Goal: Feedback & Contribution: Submit feedback/report problem

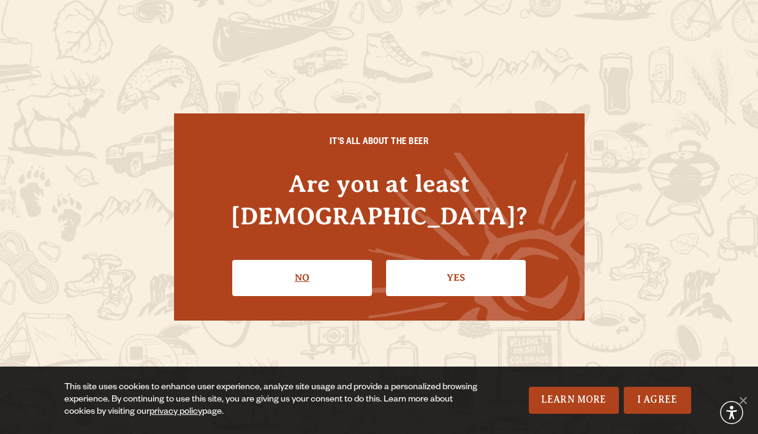
click at [332, 270] on link "No" at bounding box center [302, 278] width 140 height 36
click at [413, 268] on link "Yes" at bounding box center [456, 278] width 140 height 36
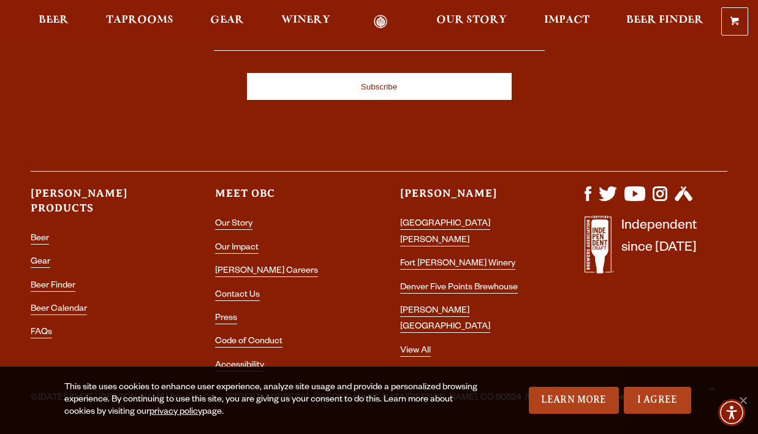
scroll to position [3507, 0]
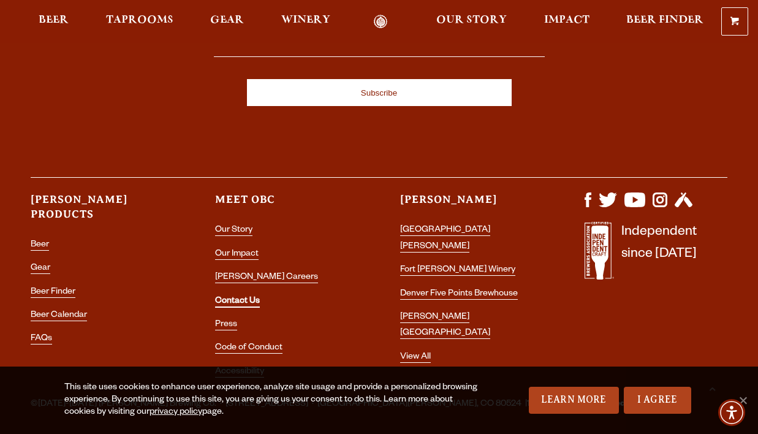
click at [245, 297] on link "Contact Us" at bounding box center [237, 302] width 45 height 11
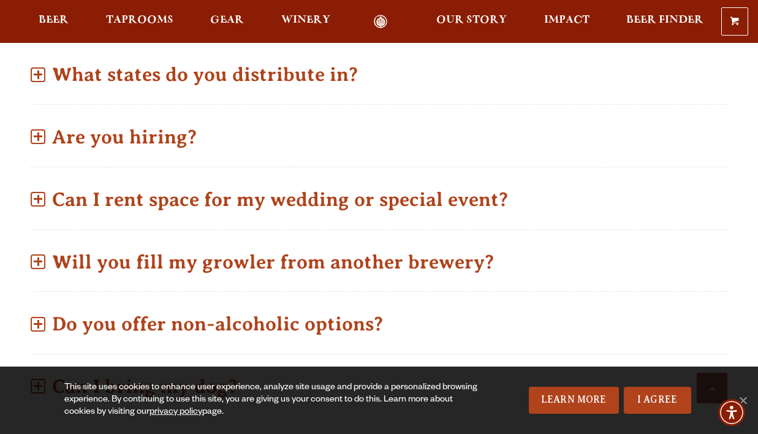
scroll to position [671, 0]
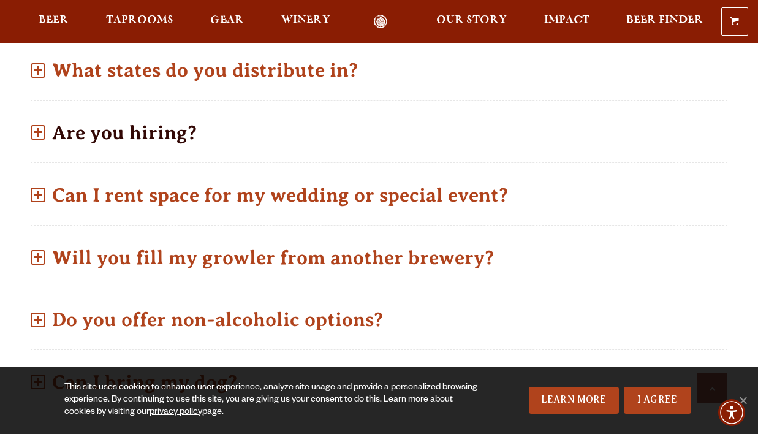
click at [203, 120] on p "Are you hiring?" at bounding box center [379, 133] width 697 height 44
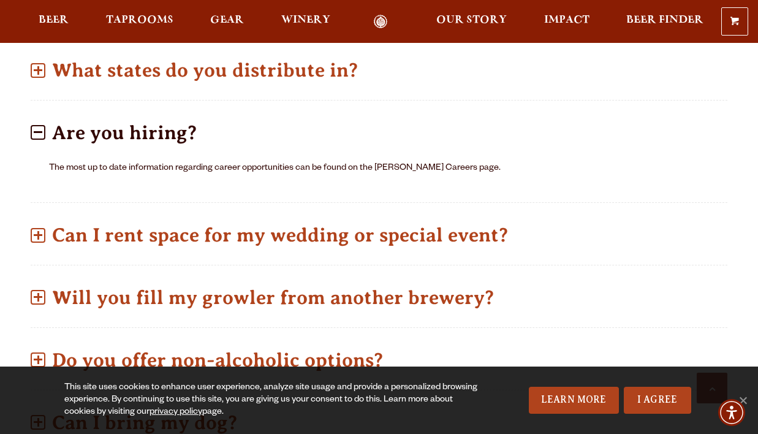
click at [203, 121] on p "Are you hiring?" at bounding box center [379, 133] width 697 height 44
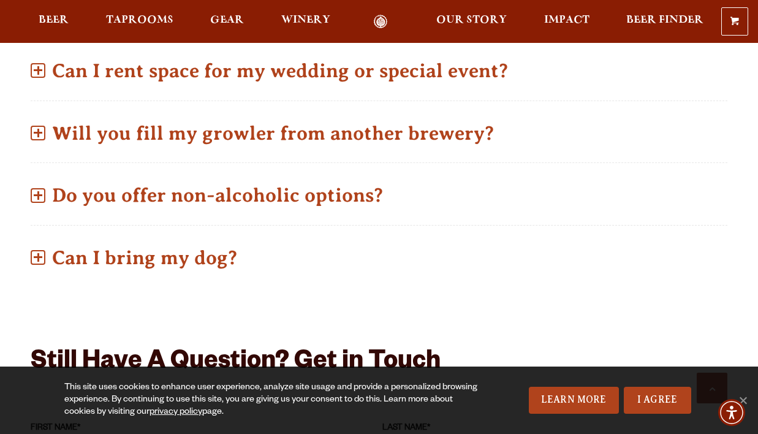
scroll to position [799, 0]
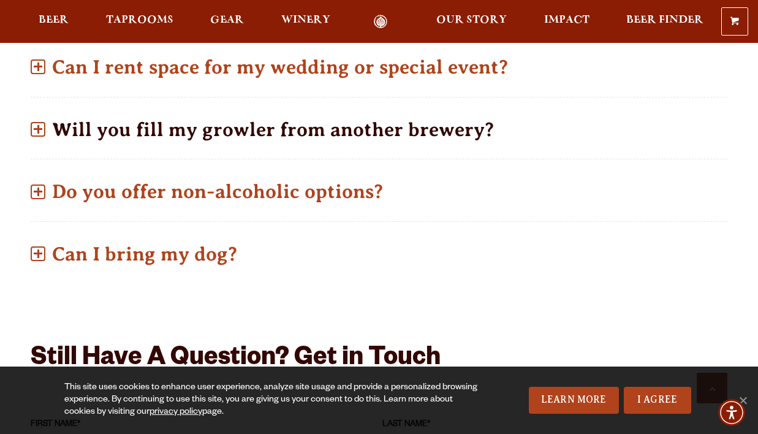
click at [237, 114] on p "Will you fill my growler from another brewery?" at bounding box center [379, 130] width 697 height 44
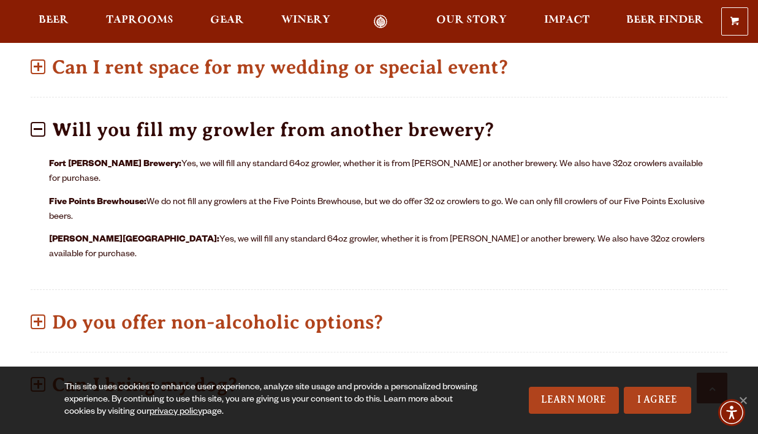
click at [227, 196] on p "Five Points Brewhouse: We do not fill any growlers at the Five Points Brewhouse…" at bounding box center [379, 210] width 660 height 29
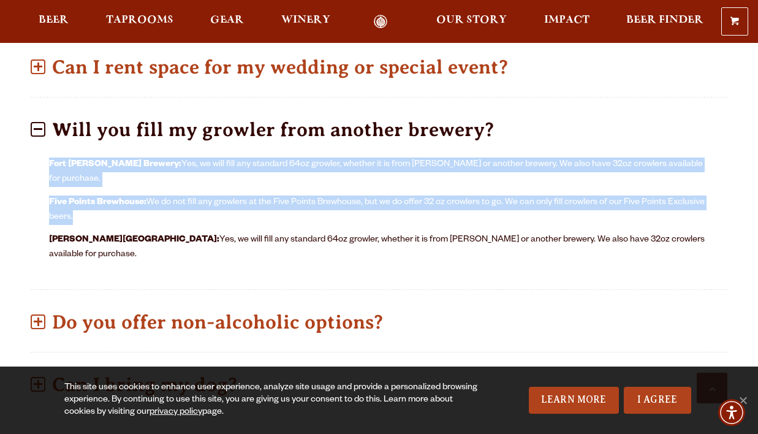
drag, startPoint x: 227, startPoint y: 169, endPoint x: 227, endPoint y: 139, distance: 30.0
click at [227, 150] on div "Fort [PERSON_NAME] Brewery: Yes, we will fill any standard 64oz growler, whethe…" at bounding box center [379, 214] width 697 height 128
click at [227, 158] on p "Fort [PERSON_NAME] Brewery: Yes, we will fill any standard 64oz growler, whethe…" at bounding box center [379, 172] width 660 height 29
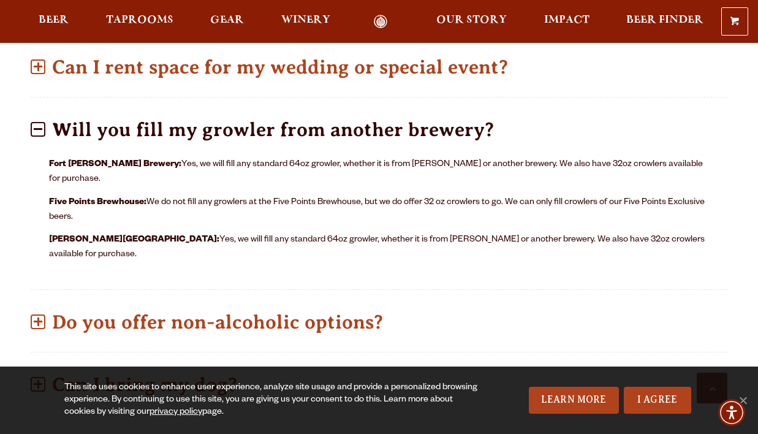
scroll to position [939, 0]
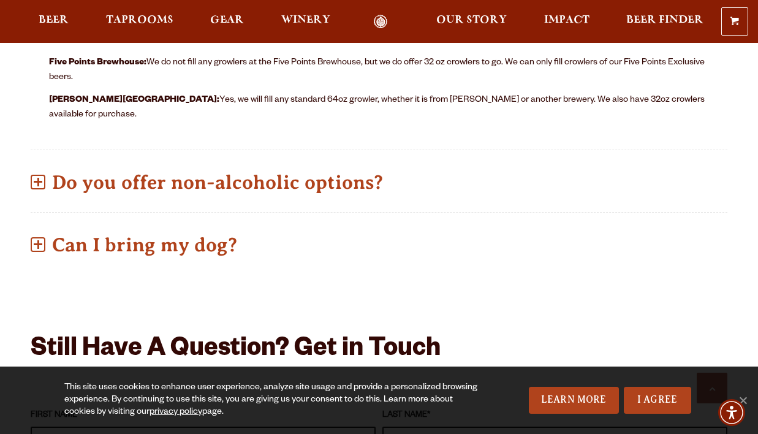
click at [227, 161] on p "Do you offer non-alcoholic options?" at bounding box center [379, 183] width 697 height 44
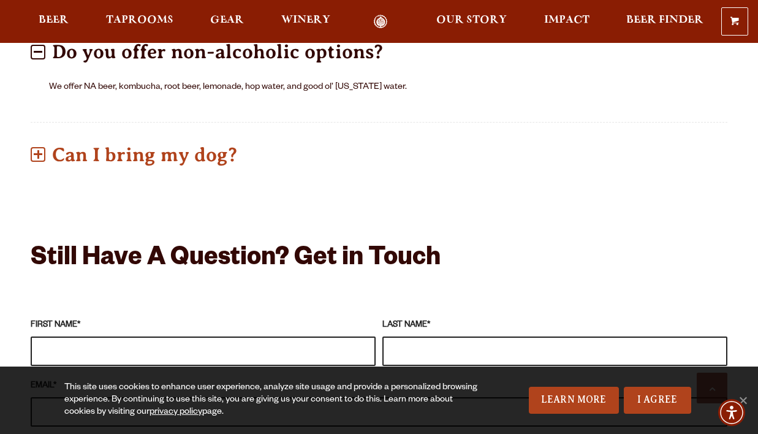
click at [227, 139] on p "Can I bring my dog?" at bounding box center [379, 155] width 697 height 44
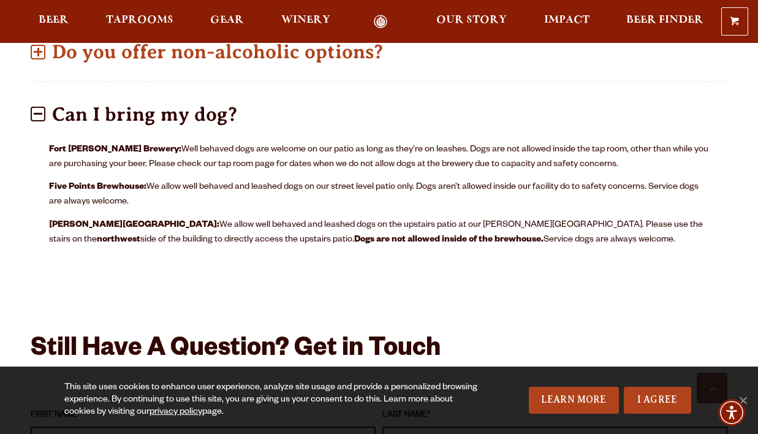
click at [208, 180] on p "Five Points Brewhouse: We allow well behaved and leashed dogs on our street lev…" at bounding box center [379, 194] width 660 height 29
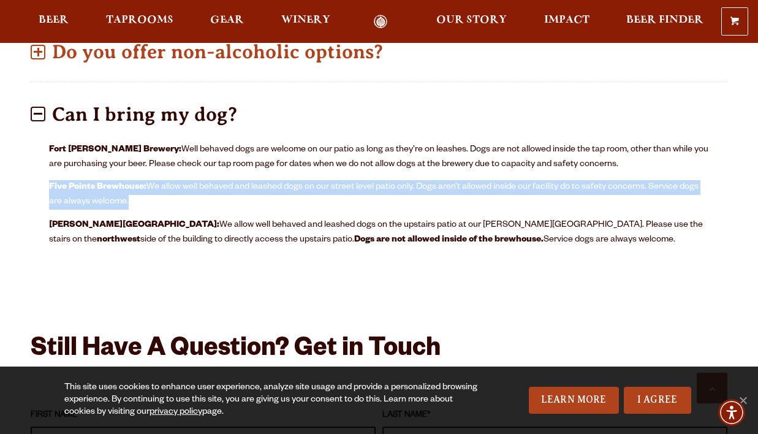
click at [208, 180] on p "Five Points Brewhouse: We allow well behaved and leashed dogs on our street lev…" at bounding box center [379, 194] width 660 height 29
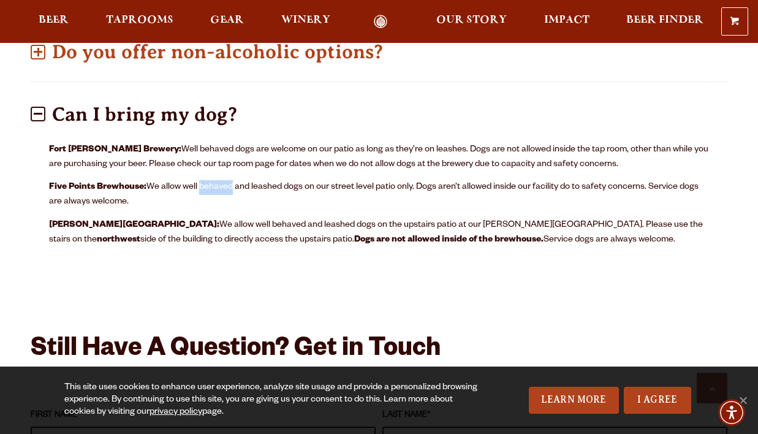
click at [208, 180] on p "Five Points Brewhouse: We allow well behaved and leashed dogs on our street lev…" at bounding box center [379, 194] width 660 height 29
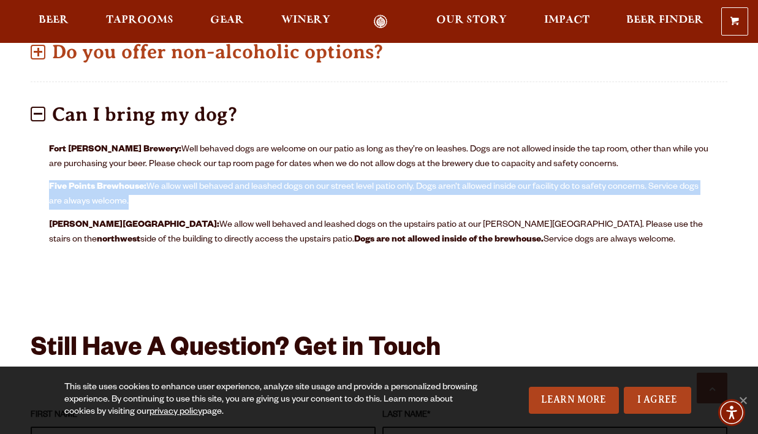
click at [208, 180] on p "Five Points Brewhouse: We allow well behaved and leashed dogs on our street lev…" at bounding box center [379, 194] width 660 height 29
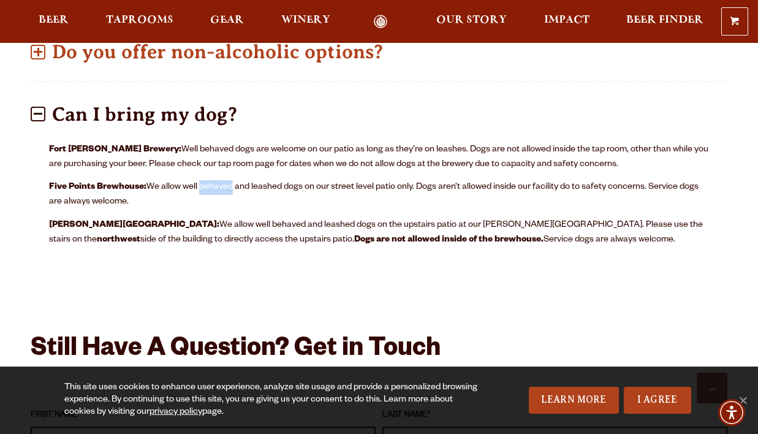
click at [208, 180] on p "Five Points Brewhouse: We allow well behaved and leashed dogs on our street lev…" at bounding box center [379, 194] width 660 height 29
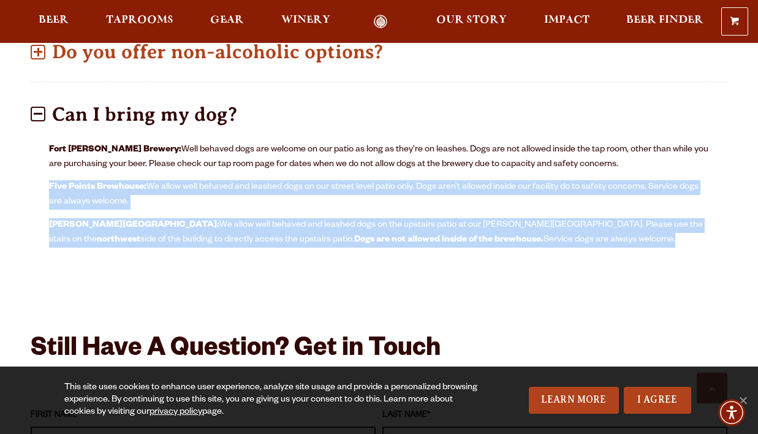
drag, startPoint x: 208, startPoint y: 166, endPoint x: 236, endPoint y: 202, distance: 46.0
click at [236, 202] on div "Fort [PERSON_NAME] Brewery: Well behaved dogs are welcome on our patio as long …" at bounding box center [379, 199] width 697 height 128
click at [236, 218] on p "[PERSON_NAME][GEOGRAPHIC_DATA]: We allow well behaved and leashed dogs on the u…" at bounding box center [379, 232] width 660 height 29
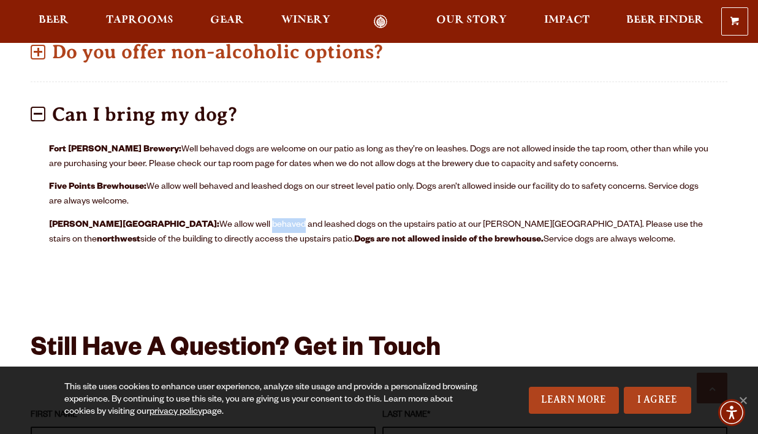
click at [236, 218] on p "[PERSON_NAME][GEOGRAPHIC_DATA]: We allow well behaved and leashed dogs on the u…" at bounding box center [379, 232] width 660 height 29
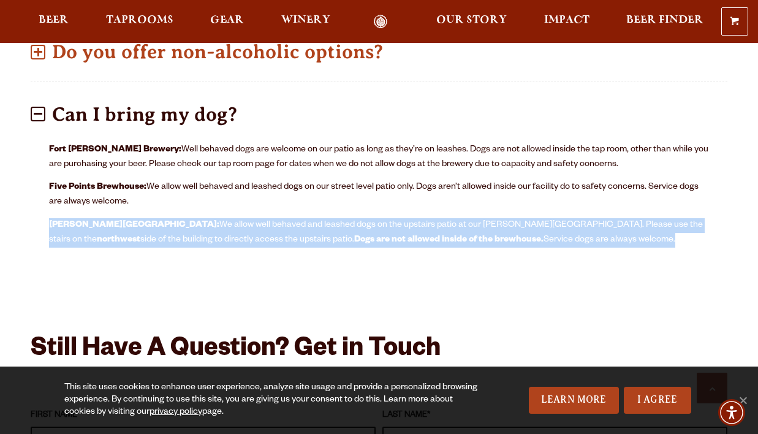
click at [236, 218] on p "[PERSON_NAME][GEOGRAPHIC_DATA]: We allow well behaved and leashed dogs on the u…" at bounding box center [379, 232] width 660 height 29
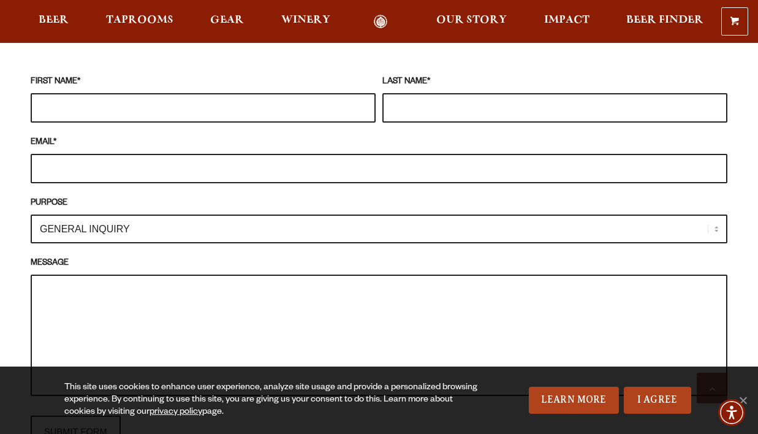
scroll to position [1278, 0]
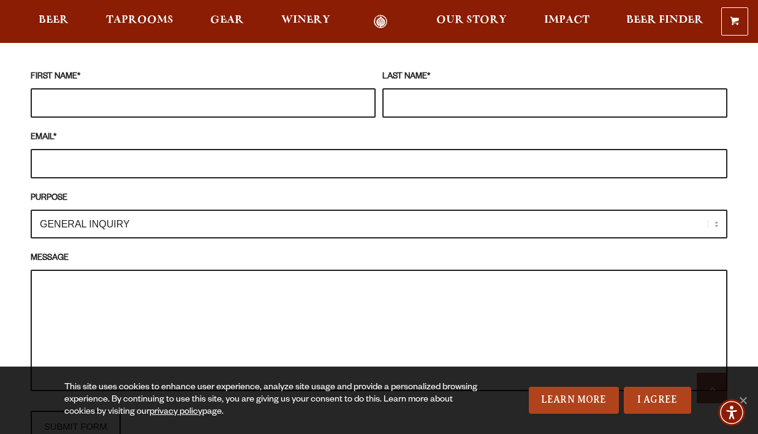
click at [173, 280] on textarea "MESSAGE" at bounding box center [379, 330] width 697 height 121
paste textarea "Lo Ipsum Dolors! Am cons ad Elit. S do eiusmod te i utlabor et dolor magn aliqu…"
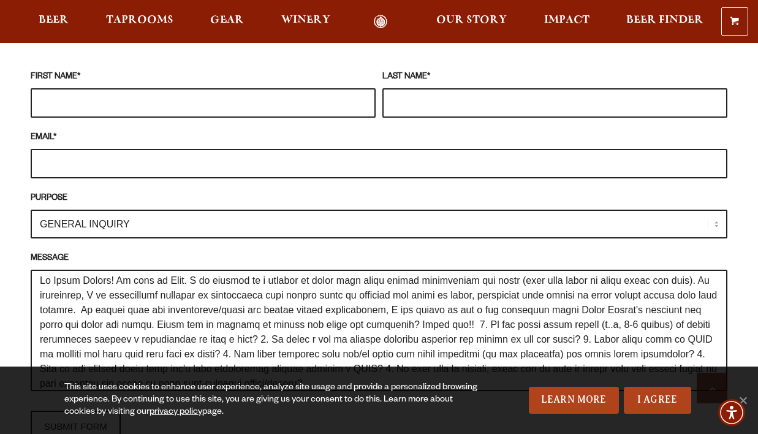
scroll to position [15, 0]
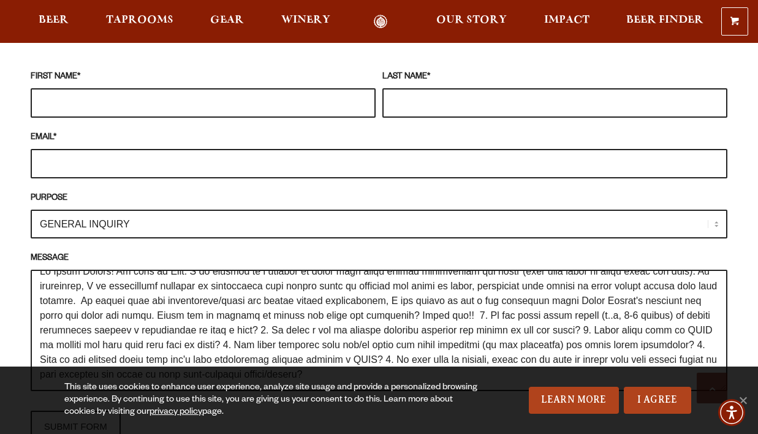
click at [118, 192] on label "PURPOSE" at bounding box center [379, 198] width 697 height 13
click at [118, 210] on select "GENERAL INQUIRY TAPROOM / BREWERY WINERY BOOK A TOUR MEDIA INQUIRY GEAR SHOP [P…" at bounding box center [379, 224] width 697 height 29
click at [116, 210] on select "GENERAL INQUIRY TAPROOM / BREWERY WINERY BOOK A TOUR MEDIA INQUIRY GEAR SHOP [P…" at bounding box center [379, 224] width 697 height 29
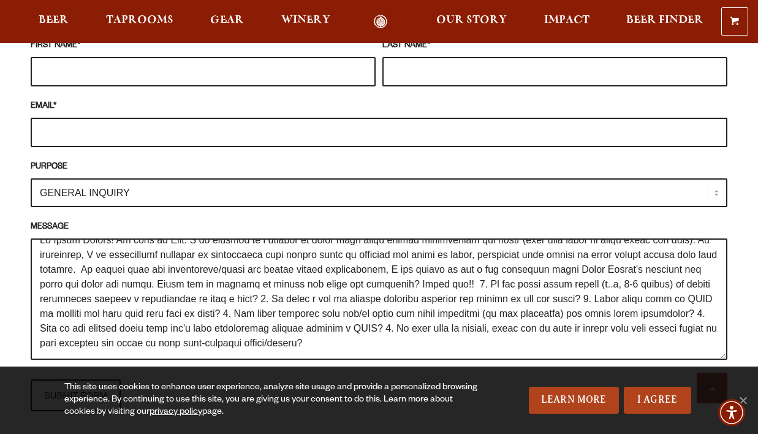
scroll to position [1344, 0]
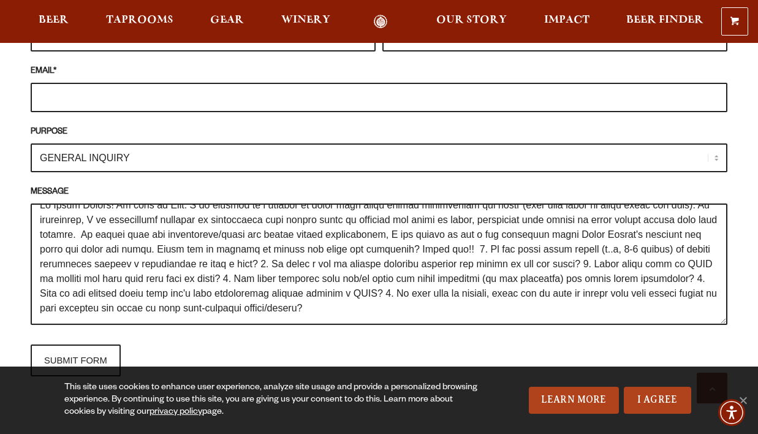
click at [115, 204] on textarea "MESSAGE" at bounding box center [379, 264] width 697 height 121
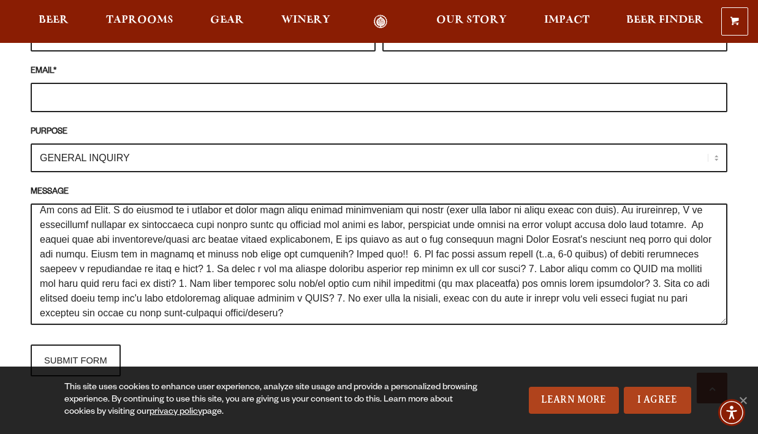
scroll to position [0, 0]
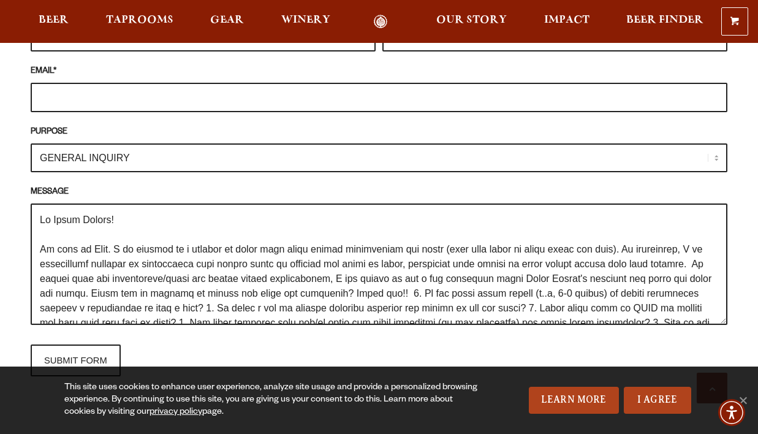
click at [89, 204] on textarea "MESSAGE" at bounding box center [379, 264] width 697 height 121
drag, startPoint x: 89, startPoint y: 193, endPoint x: 56, endPoint y: 194, distance: 32.5
click at [56, 204] on textarea "MESSAGE" at bounding box center [379, 264] width 697 height 121
drag, startPoint x: 56, startPoint y: 198, endPoint x: 94, endPoint y: 197, distance: 37.4
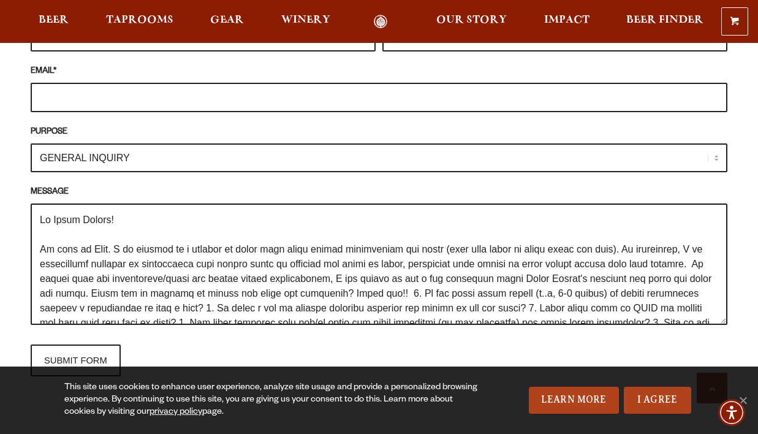
click at [94, 204] on textarea "MESSAGE" at bounding box center [379, 264] width 697 height 121
click at [653, 243] on textarea "MESSAGE" at bounding box center [379, 264] width 697 height 121
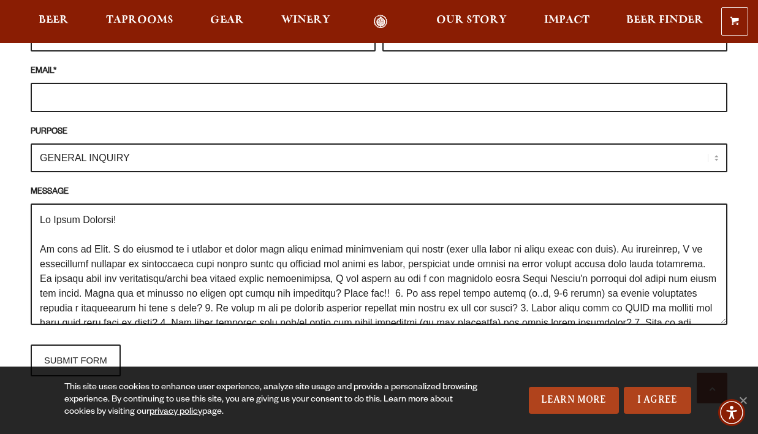
click at [549, 255] on textarea "MESSAGE" at bounding box center [379, 264] width 697 height 121
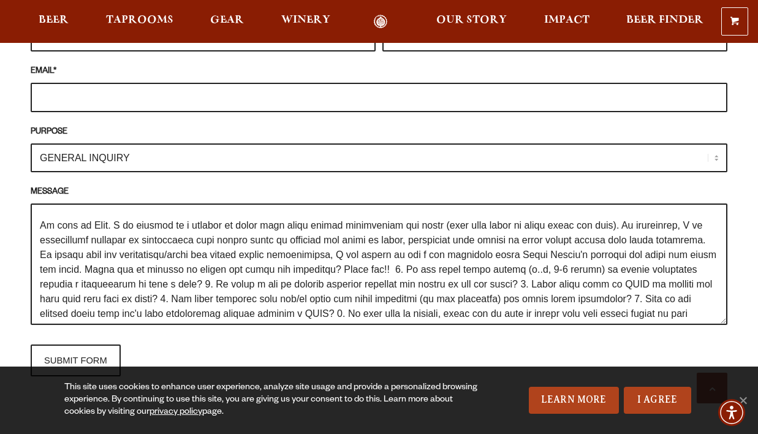
scroll to position [32, 0]
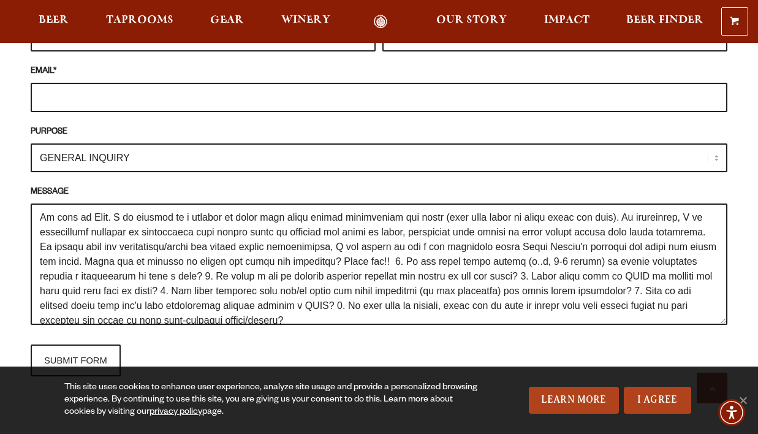
click at [540, 227] on textarea "MESSAGE" at bounding box center [379, 264] width 697 height 121
drag, startPoint x: 540, startPoint y: 227, endPoint x: 564, endPoint y: 227, distance: 23.9
click at [564, 227] on textarea "MESSAGE" at bounding box center [379, 264] width 697 height 121
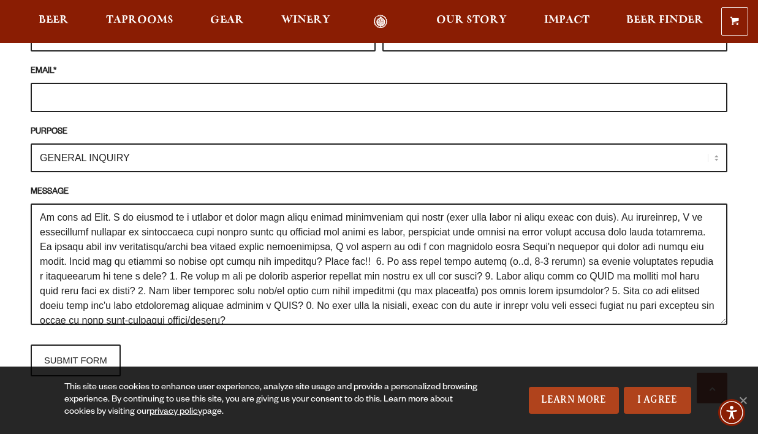
click at [382, 241] on textarea "MESSAGE" at bounding box center [379, 264] width 697 height 121
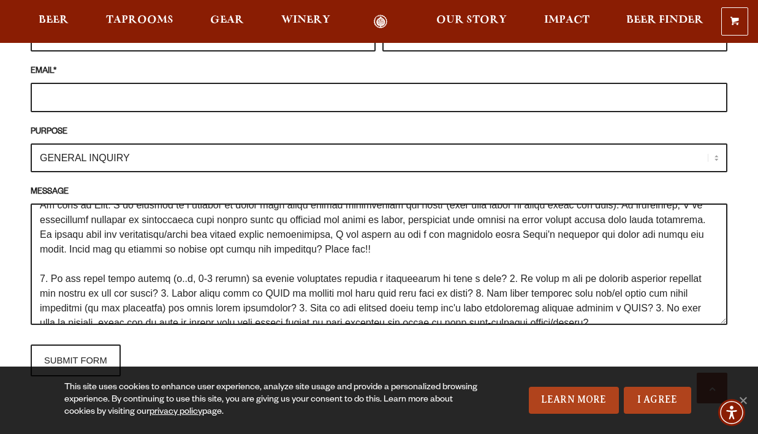
scroll to position [59, 0]
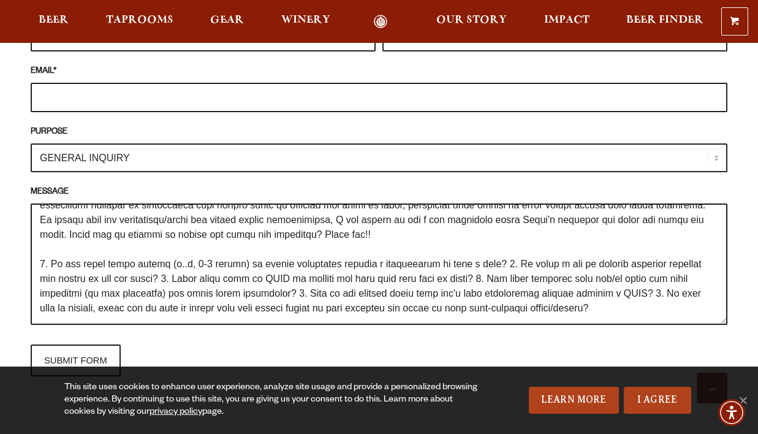
click at [499, 242] on textarea "MESSAGE" at bounding box center [379, 264] width 697 height 121
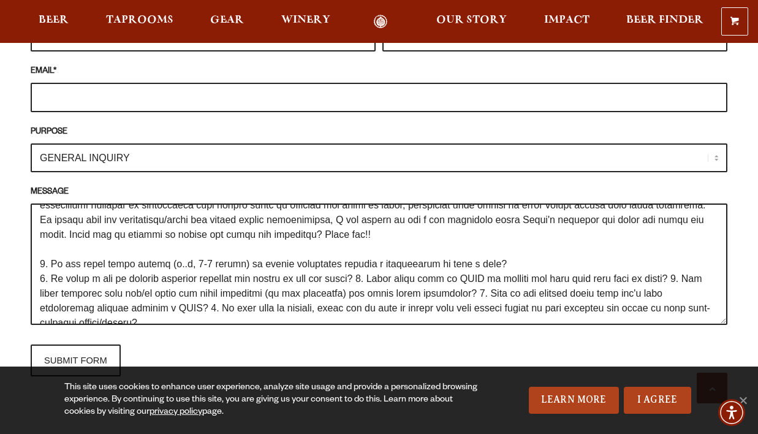
scroll to position [74, 0]
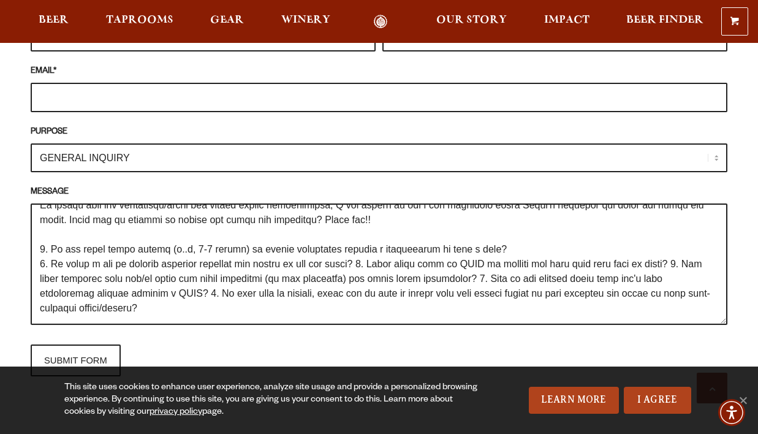
click at [377, 243] on textarea "MESSAGE" at bounding box center [379, 264] width 697 height 121
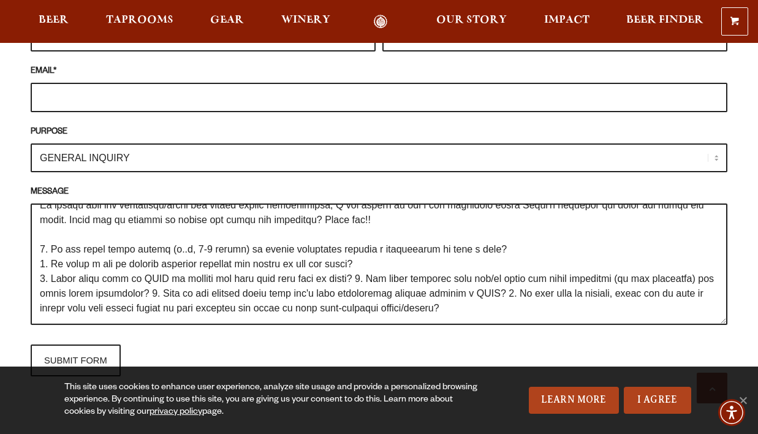
click at [365, 261] on textarea "MESSAGE" at bounding box center [379, 264] width 697 height 121
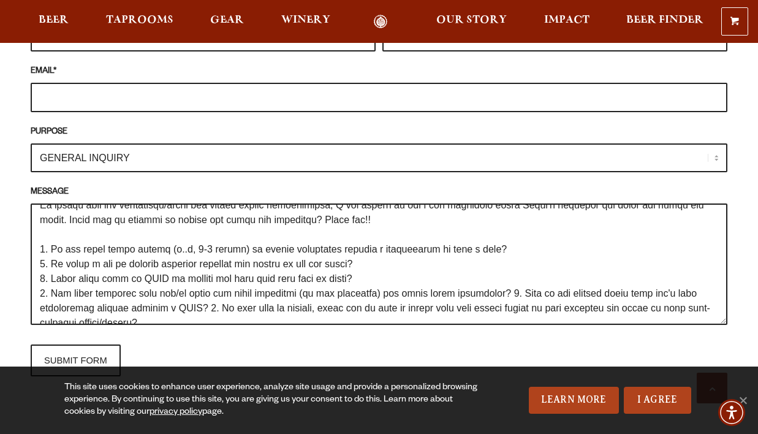
scroll to position [88, 0]
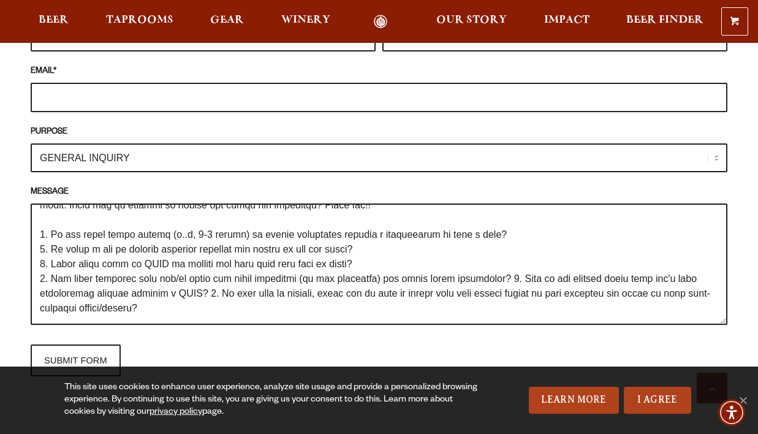
click at [525, 259] on textarea "MESSAGE" at bounding box center [379, 264] width 697 height 121
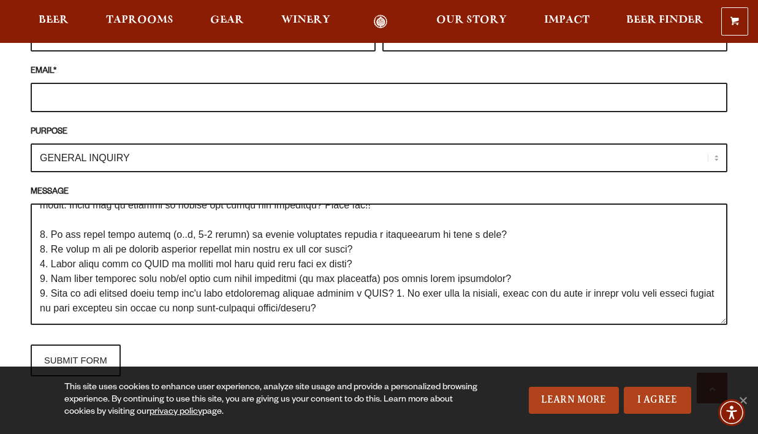
click at [412, 270] on textarea "MESSAGE" at bounding box center [379, 264] width 697 height 121
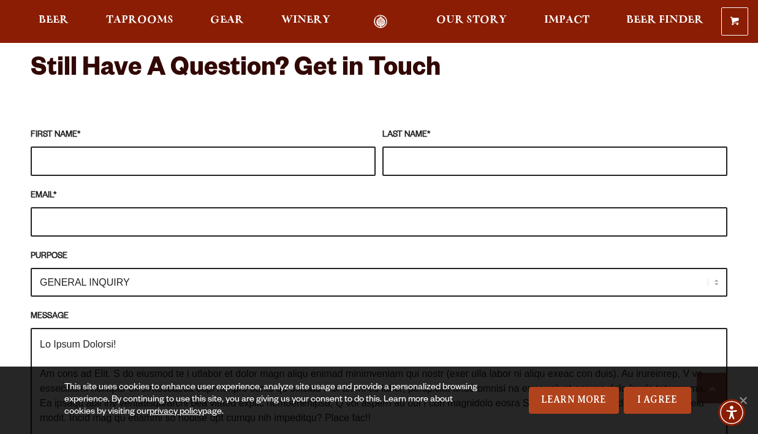
scroll to position [1215, 0]
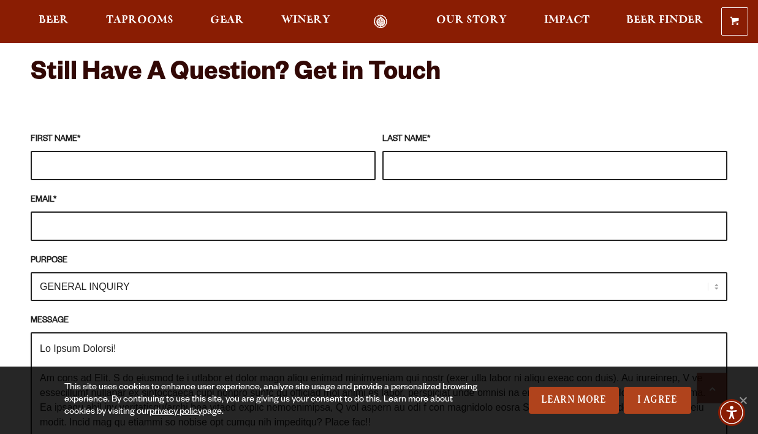
type textarea "Lo Ipsum Dolorsi! Am cons ad Elit. S do eiusmod te i utlabor et dolor magn aliq…"
click at [203, 151] on input "FIRST NAME *" at bounding box center [203, 165] width 345 height 29
type input "[PERSON_NAME]"
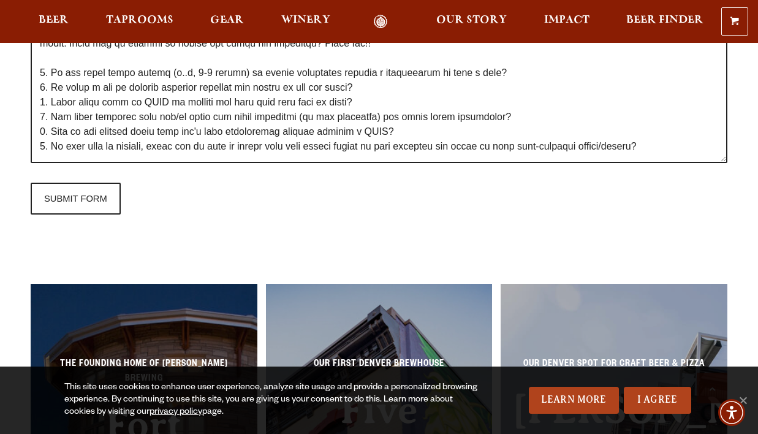
scroll to position [1439, 0]
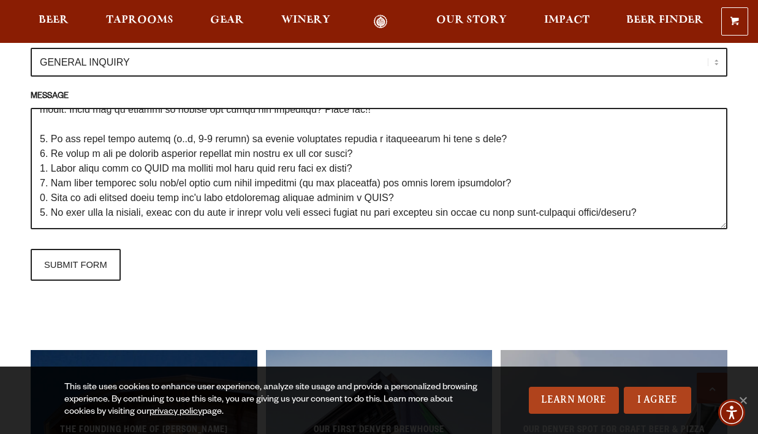
type input "[EMAIL_ADDRESS][DOMAIN_NAME]"
click at [162, 156] on textarea "MESSAGE" at bounding box center [379, 168] width 697 height 121
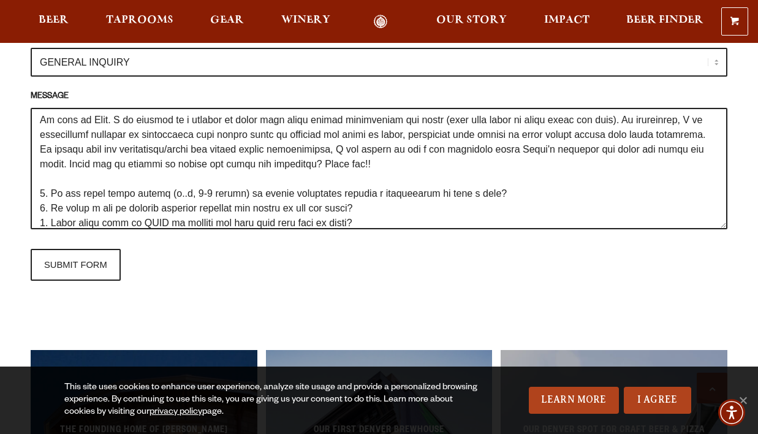
scroll to position [0, 0]
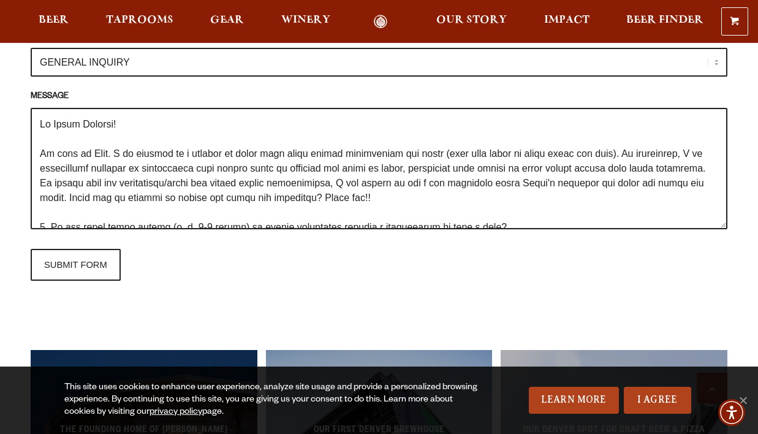
click at [162, 156] on textarea "MESSAGE" at bounding box center [379, 168] width 697 height 121
click at [121, 126] on textarea "MESSAGE" at bounding box center [379, 168] width 697 height 121
click at [66, 249] on input "SUBMIT FORM" at bounding box center [76, 265] width 90 height 32
type input "Sending"
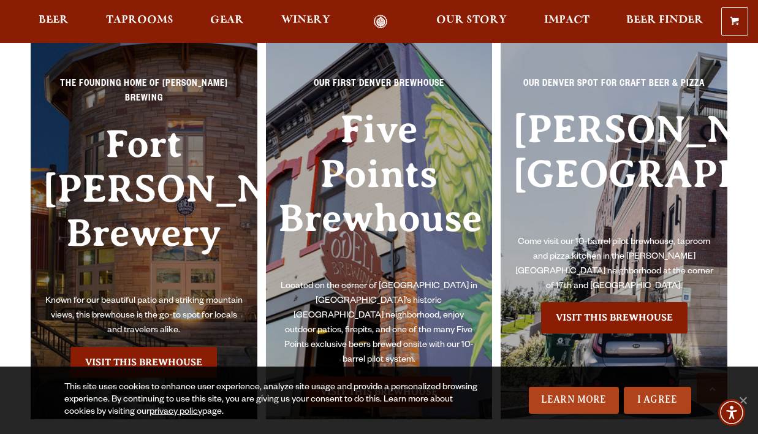
scroll to position [1439, 0]
